Goal: Information Seeking & Learning: Learn about a topic

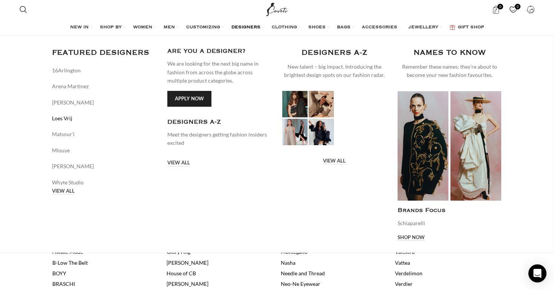
scroll to position [196, 0]
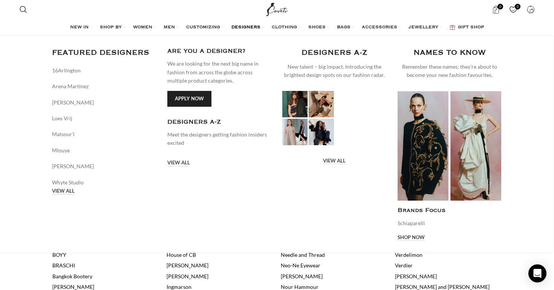
click at [62, 192] on link "VIEW ALL" at bounding box center [63, 191] width 23 height 7
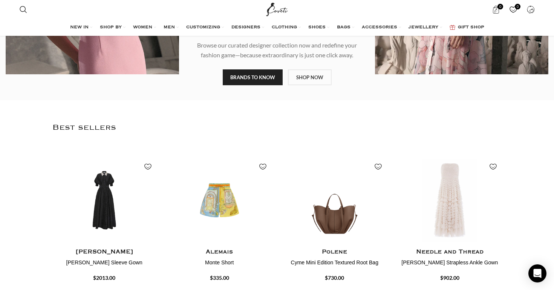
scroll to position [198, 0]
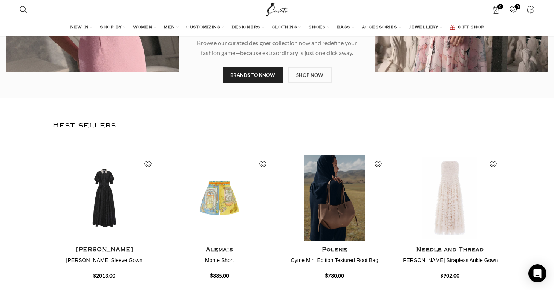
click at [330, 209] on img "3 / 4" at bounding box center [334, 198] width 107 height 93
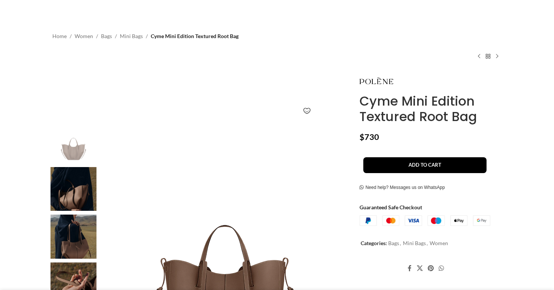
scroll to position [150, 0]
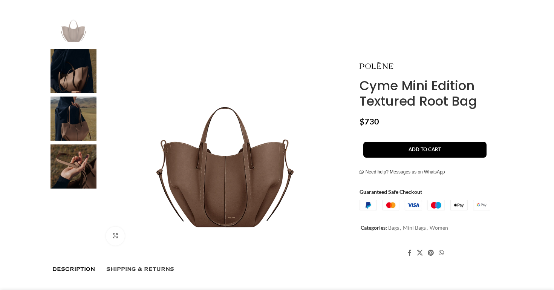
click at [80, 126] on img at bounding box center [74, 119] width 46 height 44
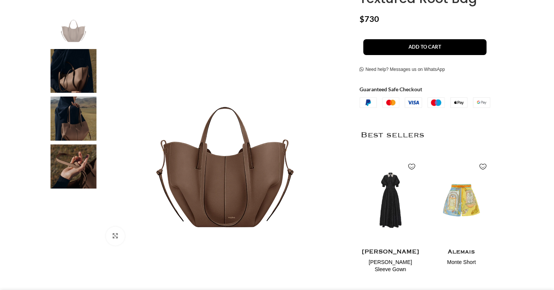
click at [83, 148] on img at bounding box center [74, 166] width 46 height 44
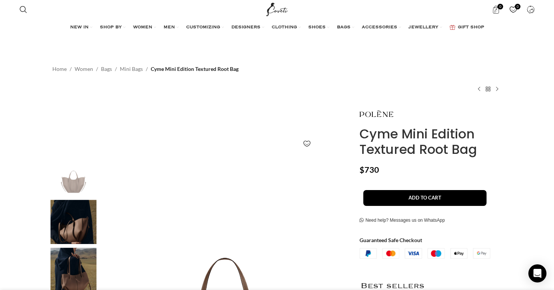
scroll to position [0, 79]
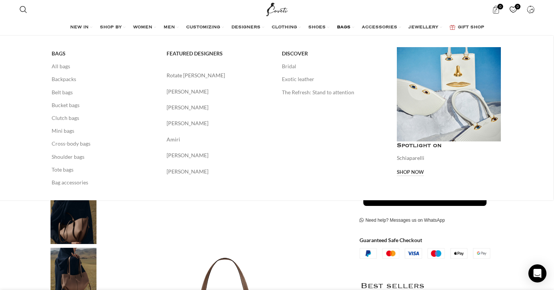
click at [345, 25] on span "BAGS" at bounding box center [344, 28] width 14 height 6
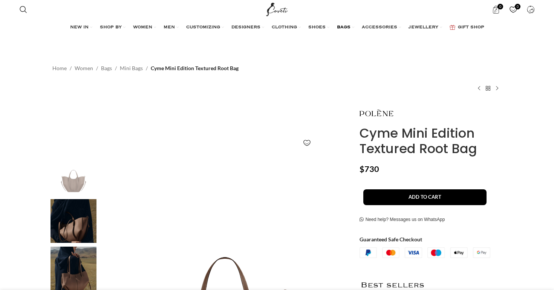
click at [342, 25] on span "BAGS" at bounding box center [344, 28] width 14 height 6
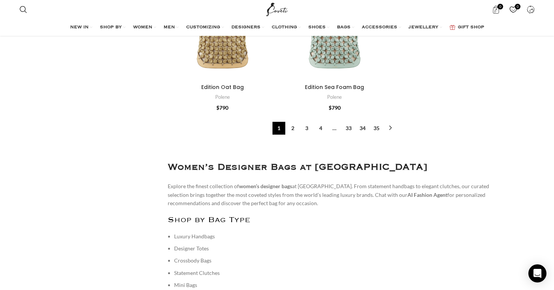
scroll to position [2983, 0]
